Goal: Information Seeking & Learning: Check status

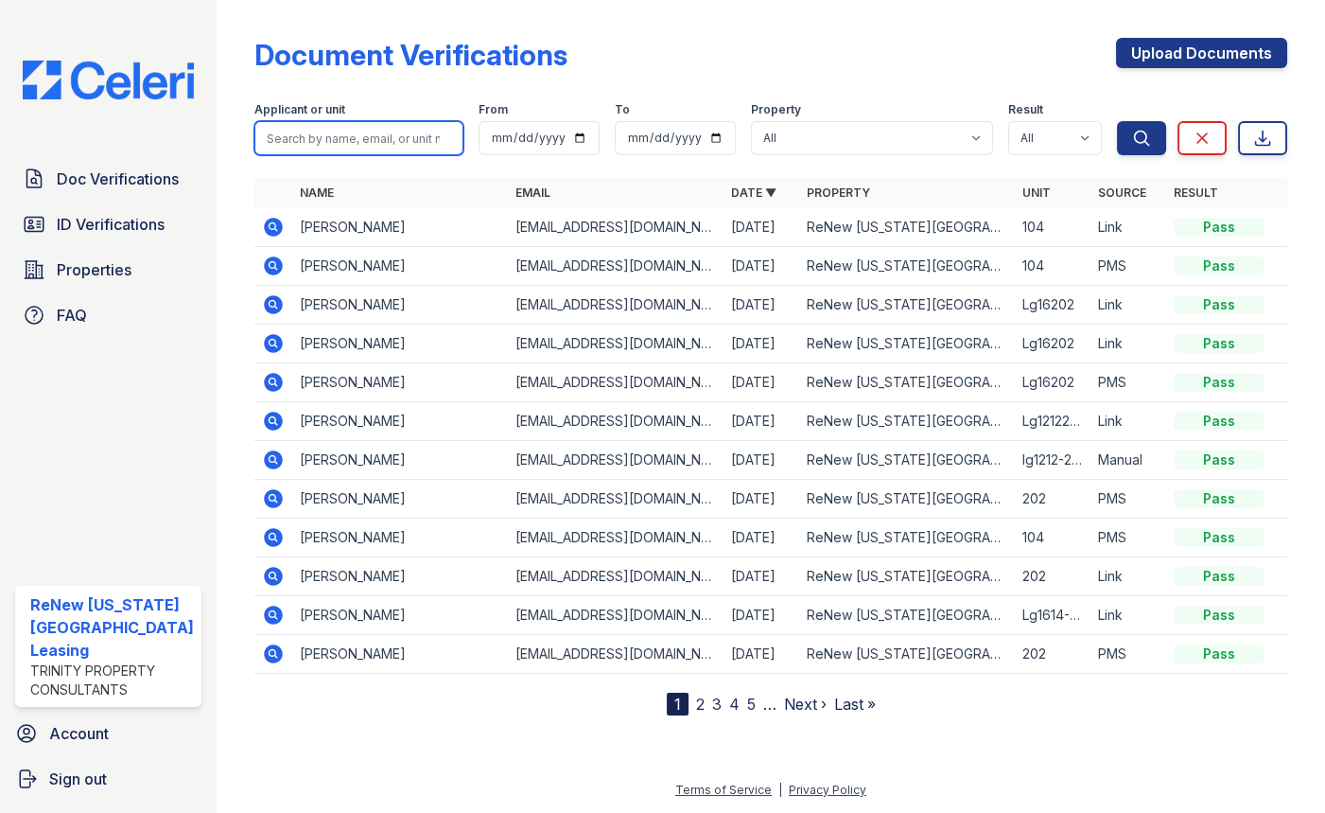
click at [301, 135] on input "search" at bounding box center [359, 138] width 209 height 34
type input "jasmine"
click at [1117, 121] on button "Search" at bounding box center [1141, 138] width 49 height 34
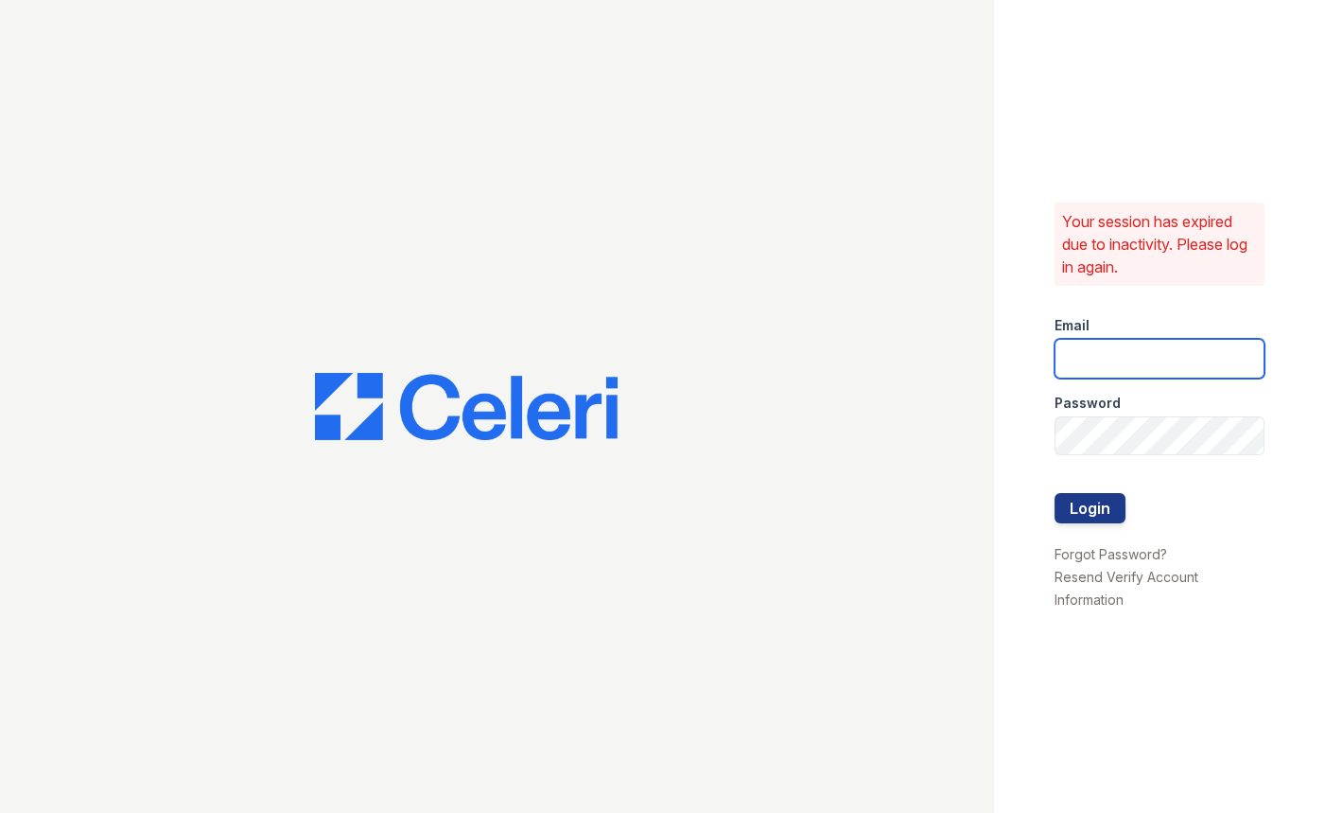
type input "renewvirginiabeach@trinity-pm.com"
click at [1097, 499] on button "Login" at bounding box center [1090, 508] width 71 height 30
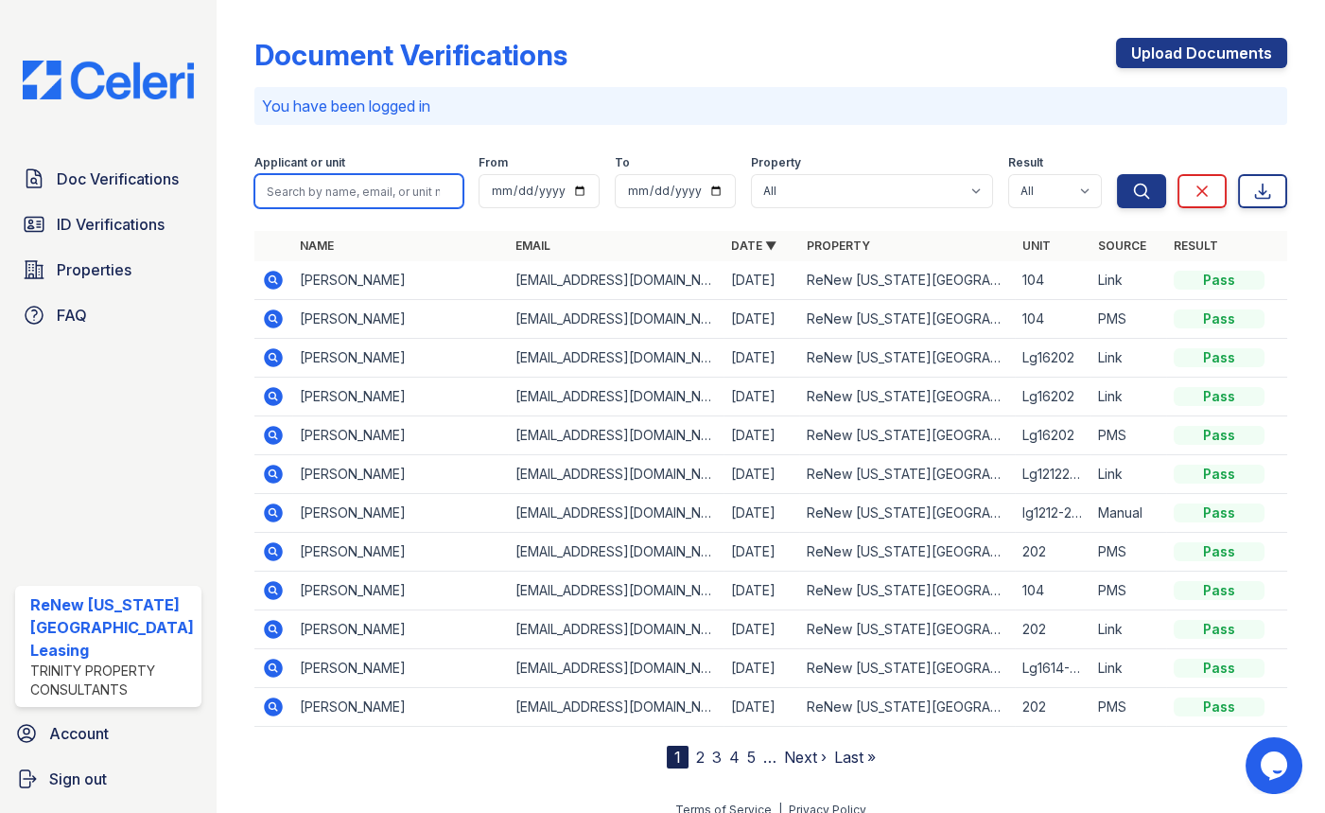
click at [377, 200] on input "search" at bounding box center [359, 191] width 209 height 34
type input "jasmine"
click at [1117, 174] on button "Search" at bounding box center [1141, 191] width 49 height 34
